Goal: Check status: Check status

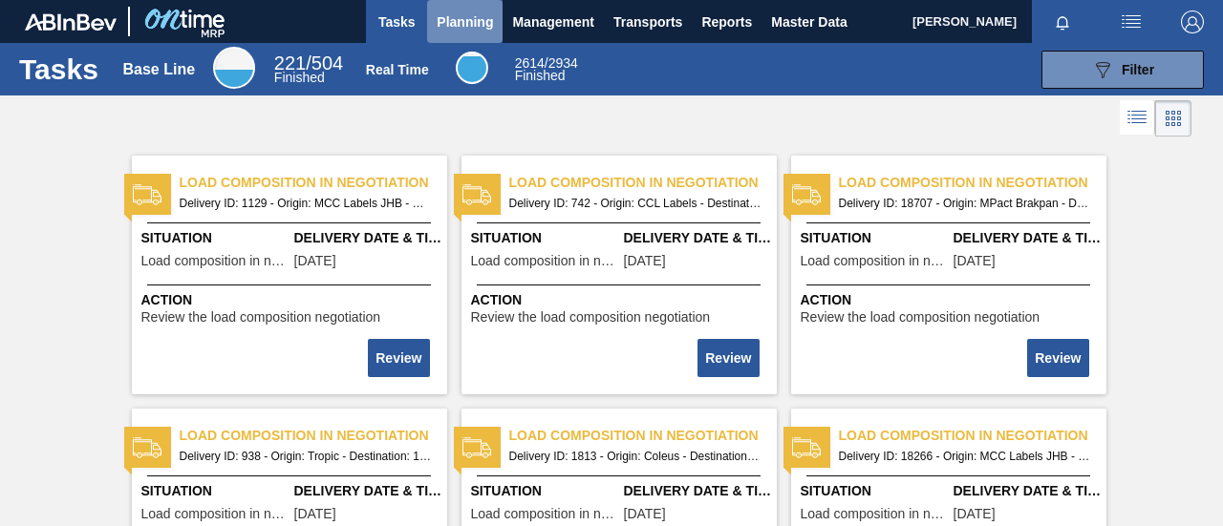
click at [442, 16] on span "Planning" at bounding box center [465, 22] width 56 height 23
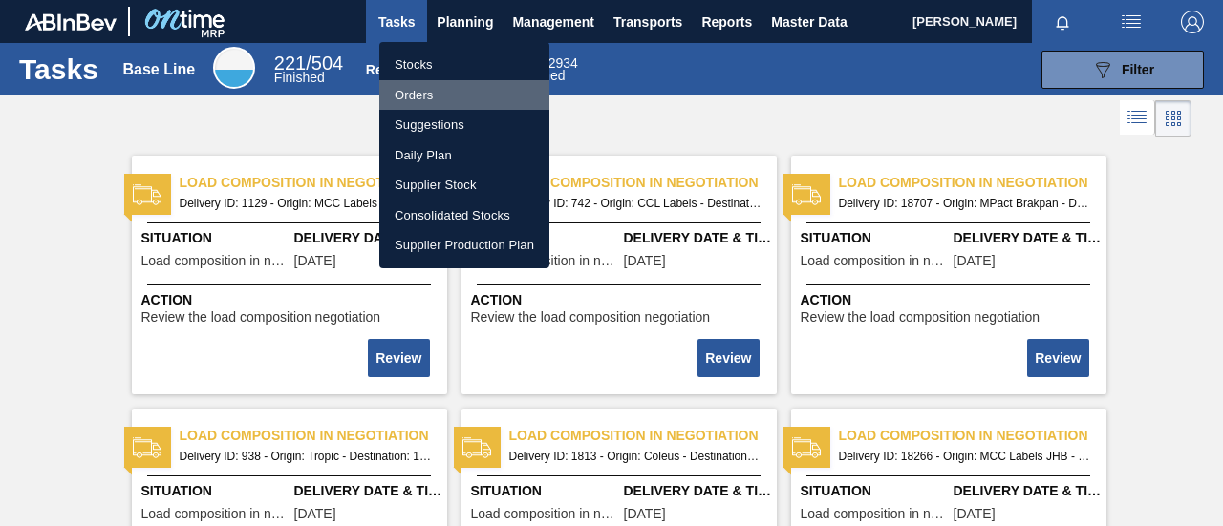
click at [411, 90] on li "Orders" at bounding box center [464, 95] width 170 height 31
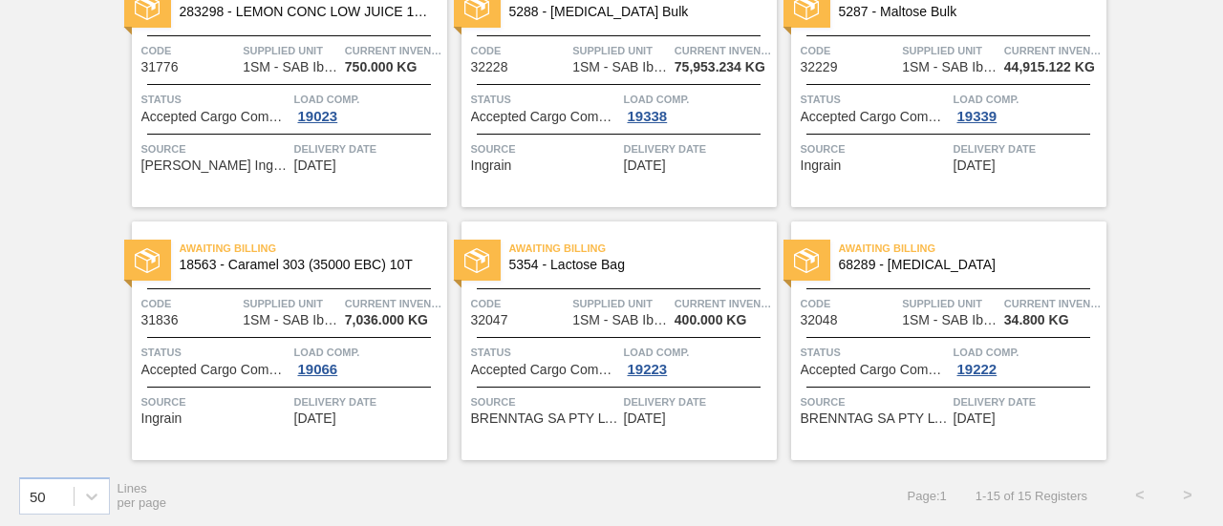
scroll to position [950, 0]
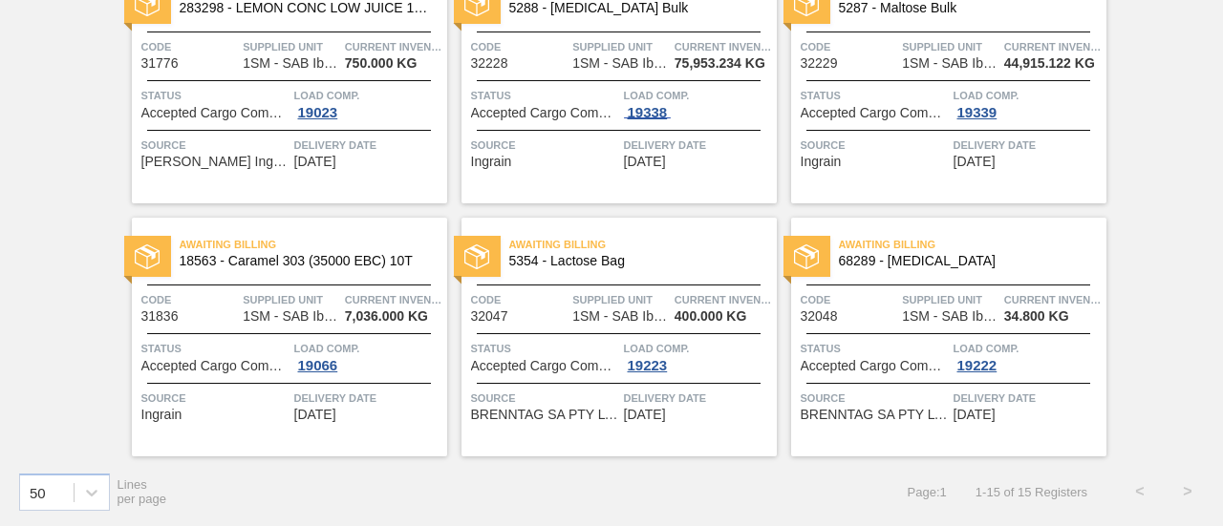
click at [646, 112] on div "19338" at bounding box center [648, 112] width 48 height 15
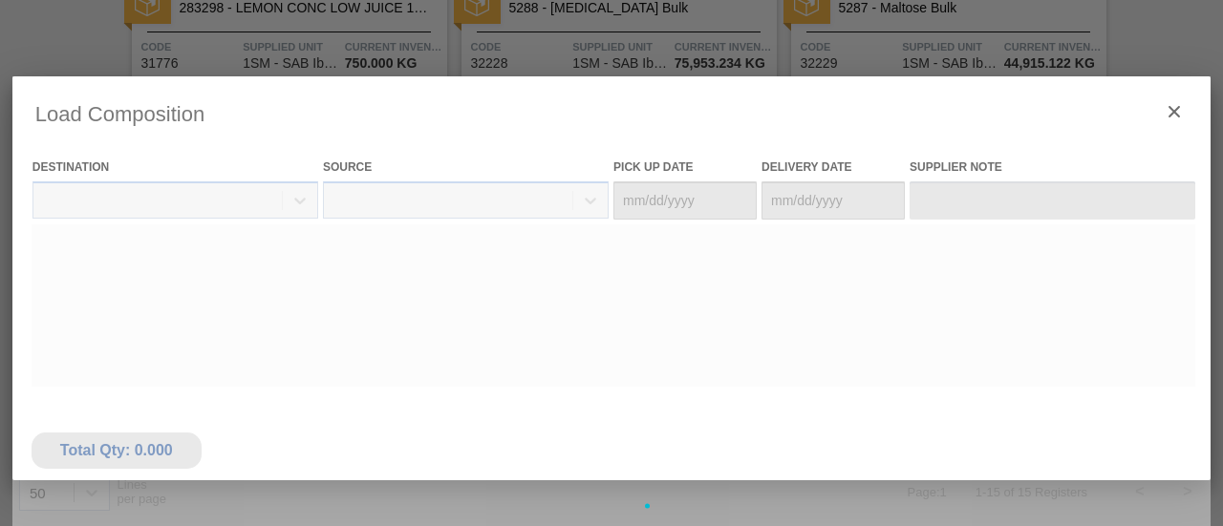
type Date "[DATE]"
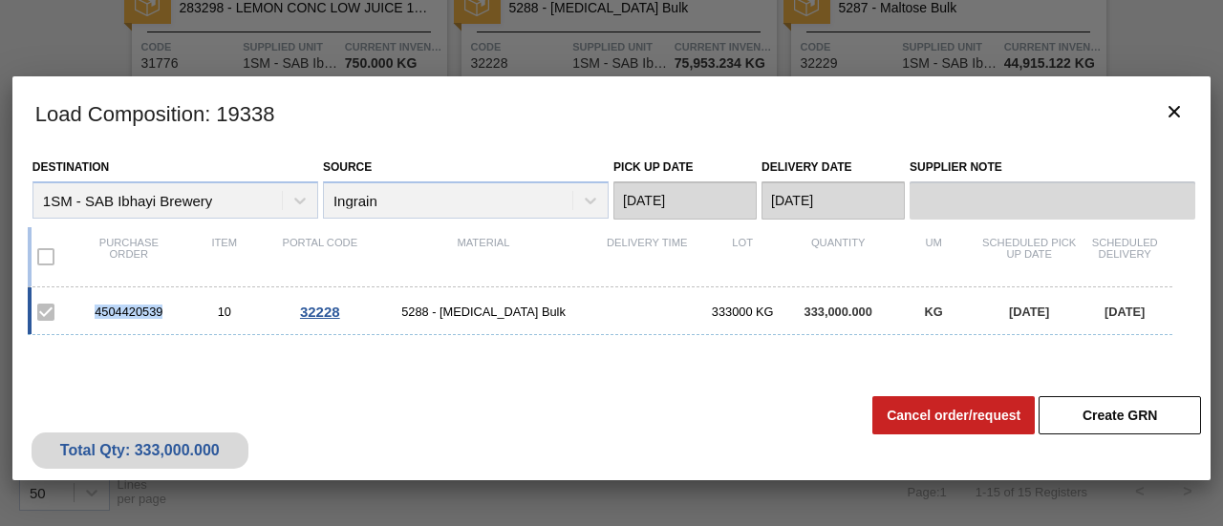
drag, startPoint x: 166, startPoint y: 312, endPoint x: 93, endPoint y: 314, distance: 73.6
click at [93, 314] on div "4504420539" at bounding box center [129, 312] width 96 height 14
copy div "4504420539"
click at [1163, 108] on icon "botão de ícone" at bounding box center [1173, 111] width 23 height 23
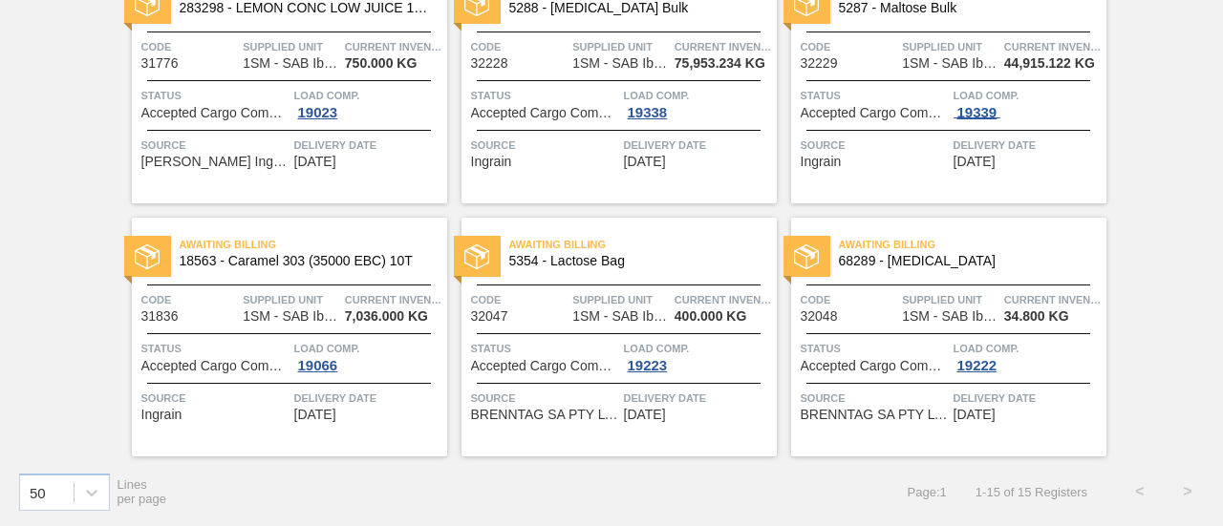
click at [976, 111] on div "19339" at bounding box center [977, 112] width 48 height 15
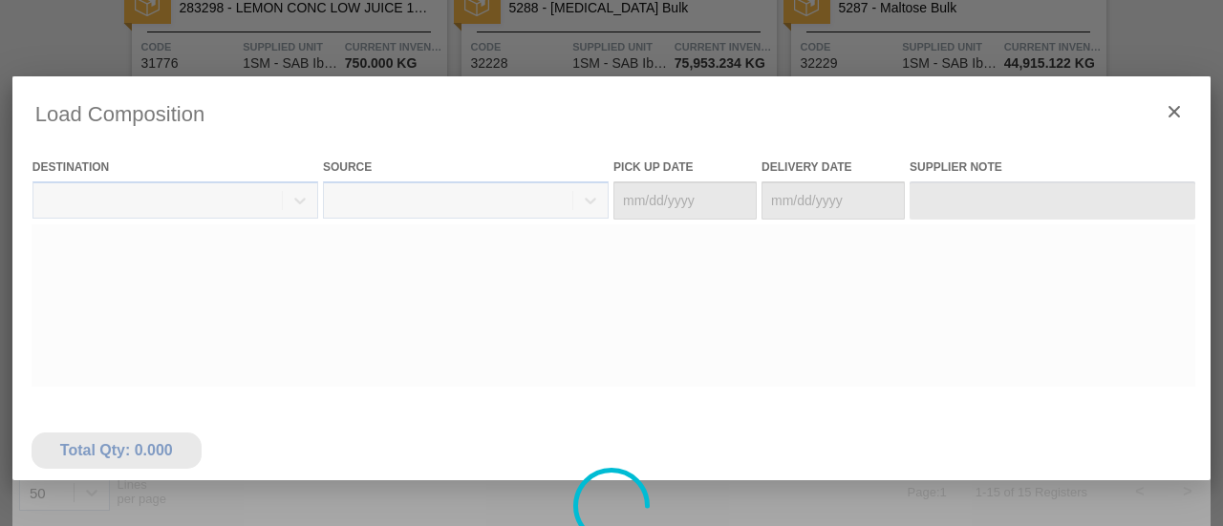
type Date "[DATE]"
